Goal: Transaction & Acquisition: Purchase product/service

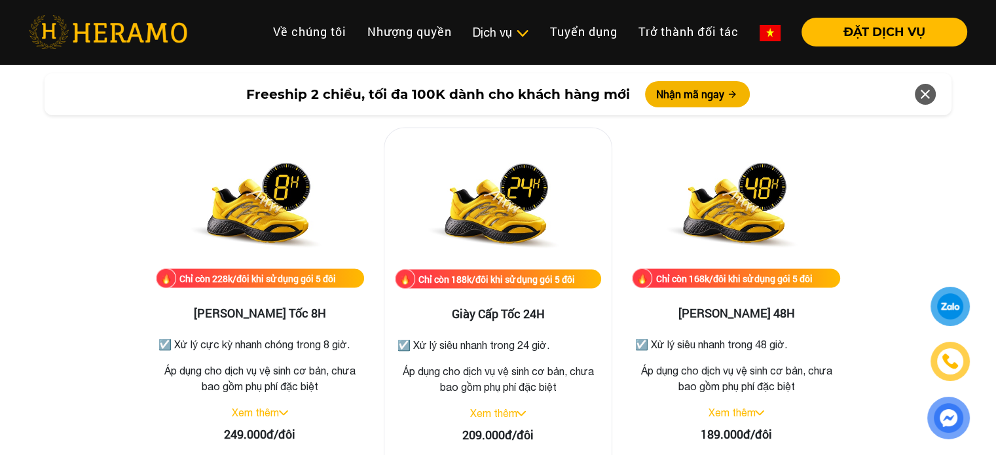
scroll to position [2293, 0]
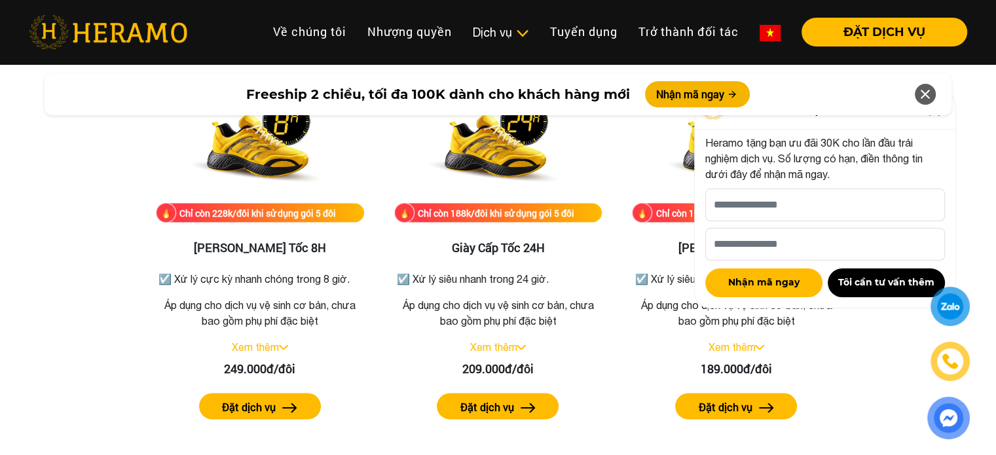
click at [927, 94] on icon at bounding box center [926, 95] width 16 height 24
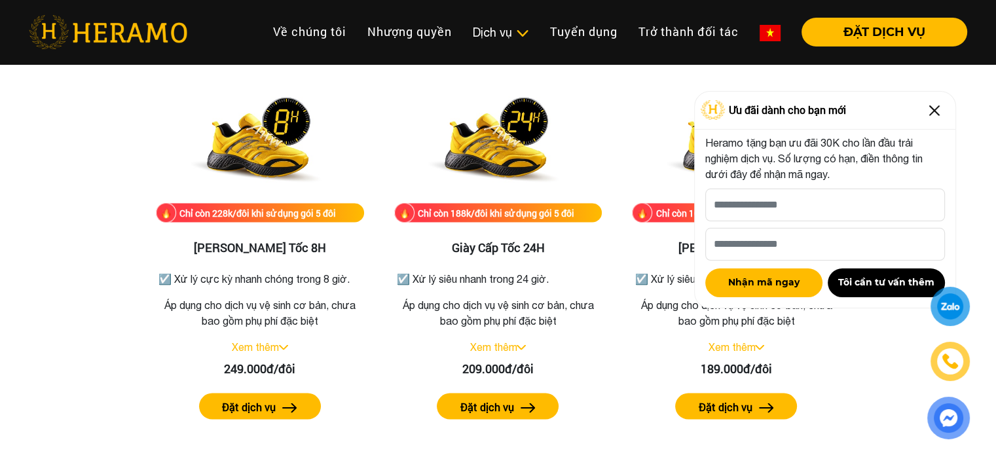
click at [932, 107] on img at bounding box center [934, 110] width 21 height 21
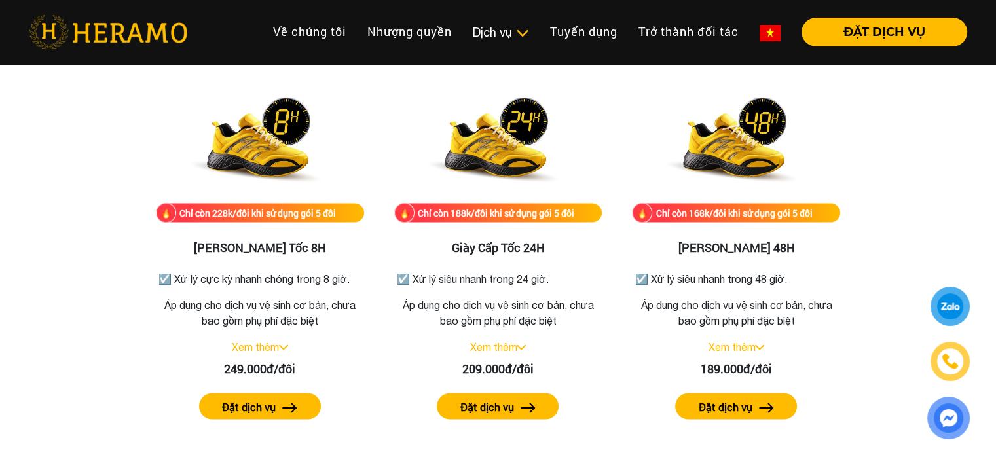
click at [957, 301] on div at bounding box center [950, 307] width 25 height 24
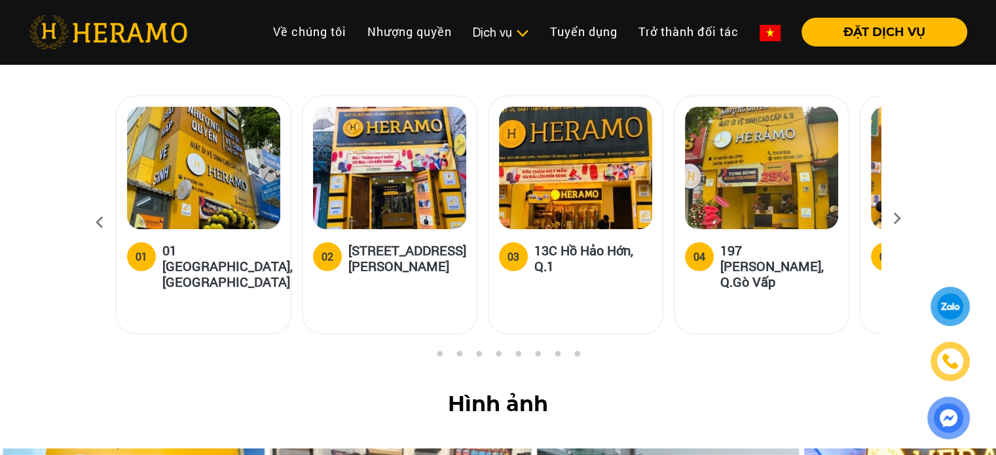
scroll to position [5307, 0]
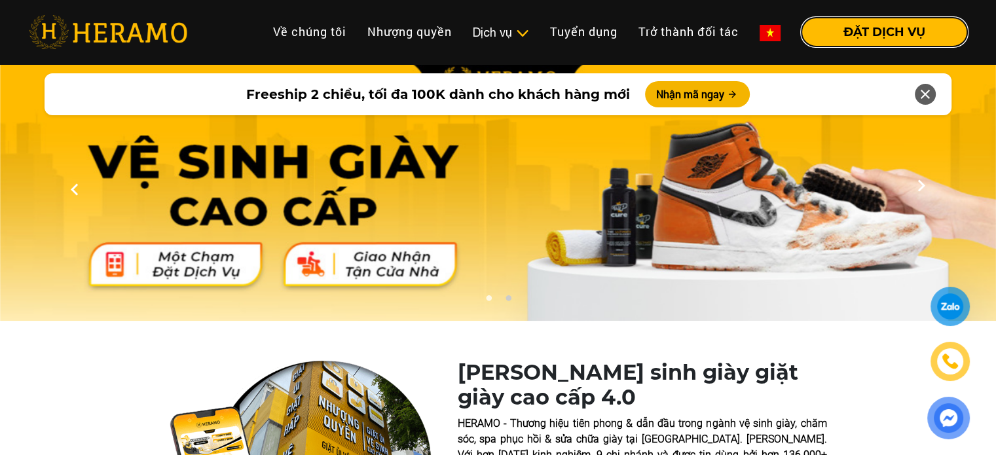
click at [856, 40] on button "ĐẶT DỊCH VỤ" at bounding box center [885, 32] width 166 height 29
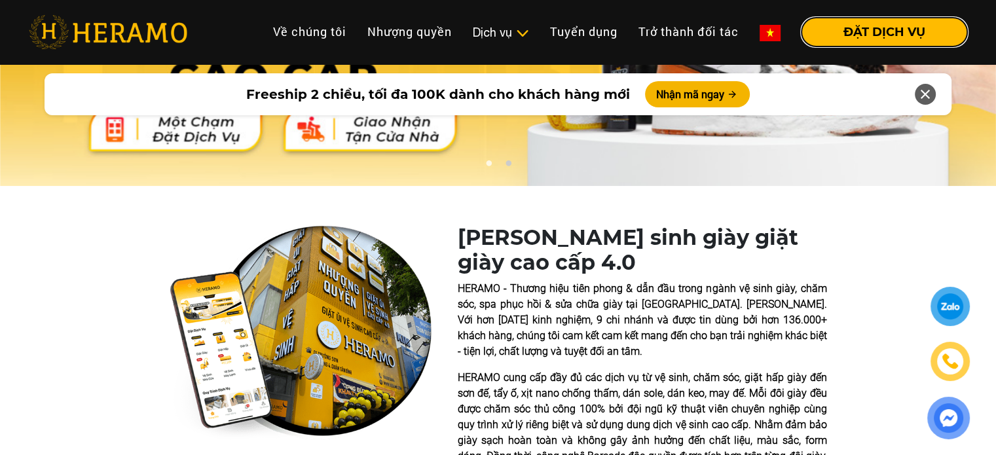
scroll to position [197, 0]
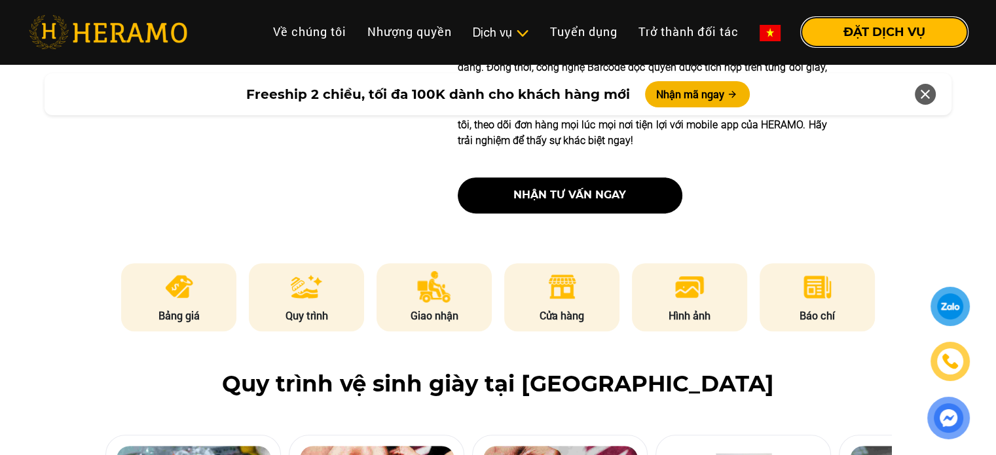
scroll to position [721, 0]
